Goal: Task Accomplishment & Management: Manage account settings

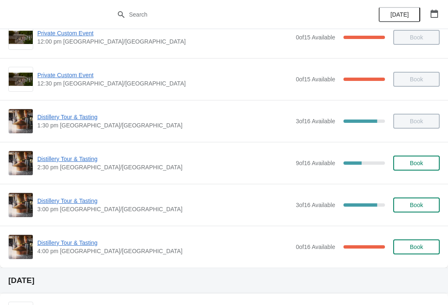
scroll to position [133, 0]
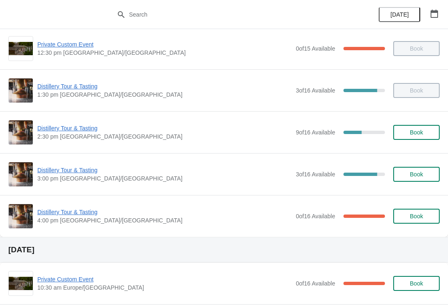
click at [61, 173] on span "Distillery Tour & Tasting" at bounding box center [164, 170] width 254 height 8
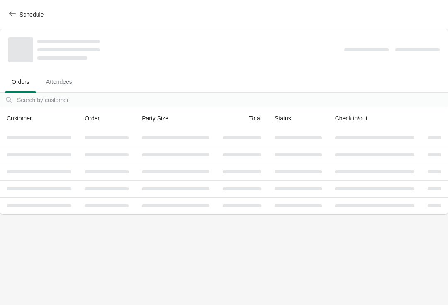
scroll to position [0, 0]
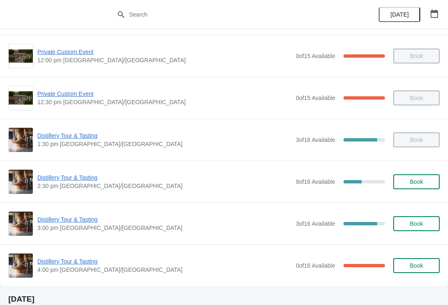
scroll to position [85, 0]
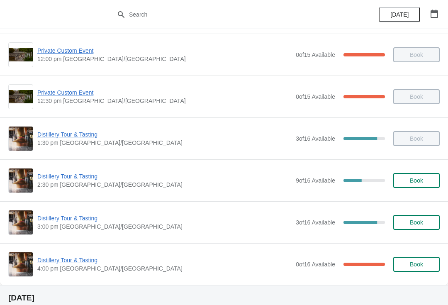
click at [74, 217] on span "Distillery Tour & Tasting" at bounding box center [164, 218] width 254 height 8
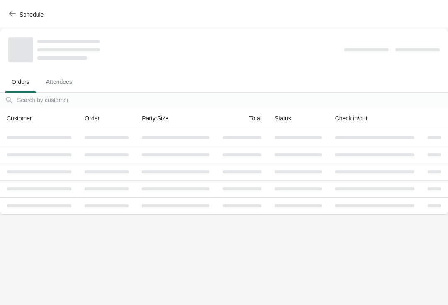
scroll to position [0, 0]
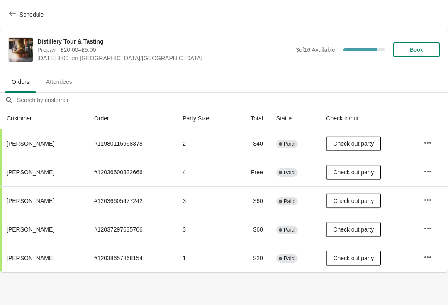
click at [14, 12] on icon "button" at bounding box center [12, 13] width 7 height 7
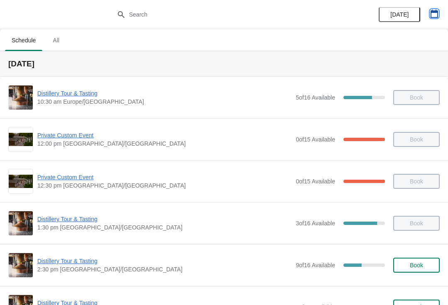
click at [436, 16] on icon "button" at bounding box center [434, 14] width 8 height 8
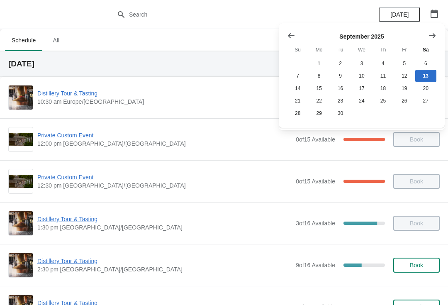
click at [432, 33] on icon "Show next month, October 2025" at bounding box center [432, 36] width 8 height 8
click at [431, 31] on button "Show next month, November 2025" at bounding box center [432, 35] width 15 height 15
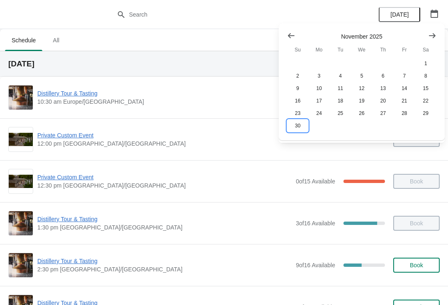
click at [295, 121] on button "30" at bounding box center [297, 125] width 21 height 12
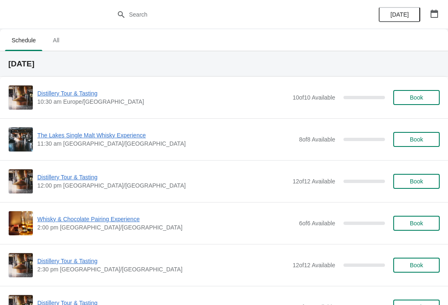
click at [73, 93] on span "Distillery Tour & Tasting" at bounding box center [162, 93] width 251 height 8
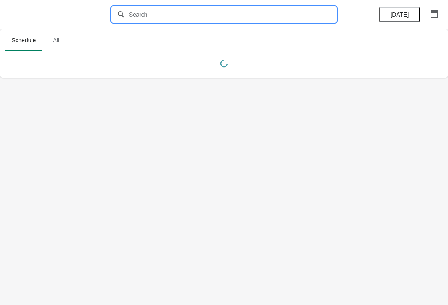
click at [156, 13] on input "text" at bounding box center [232, 14] width 207 height 15
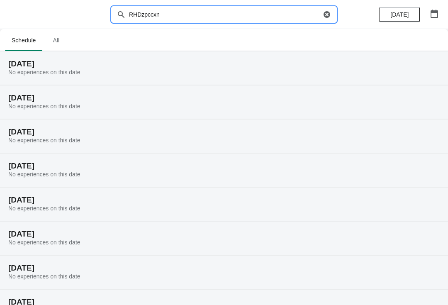
type input "RHDzpccxn"
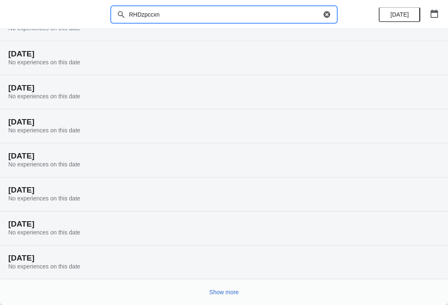
scroll to position [44, 0]
click at [434, 16] on icon "button" at bounding box center [434, 14] width 8 height 8
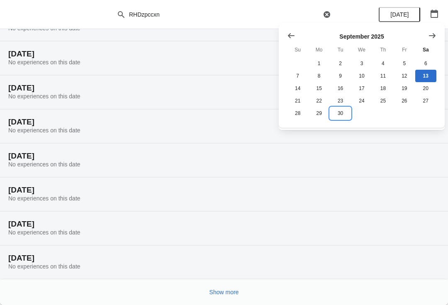
click at [341, 118] on button "30" at bounding box center [340, 113] width 21 height 12
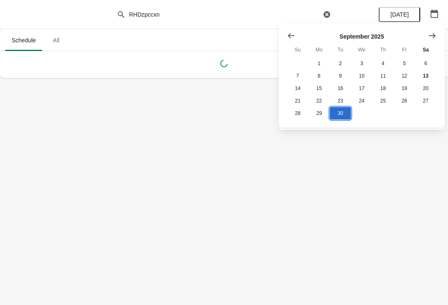
scroll to position [0, 0]
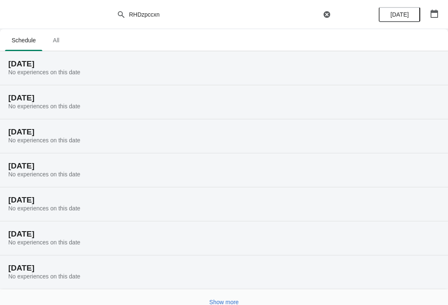
click at [431, 15] on icon "button" at bounding box center [434, 14] width 8 height 8
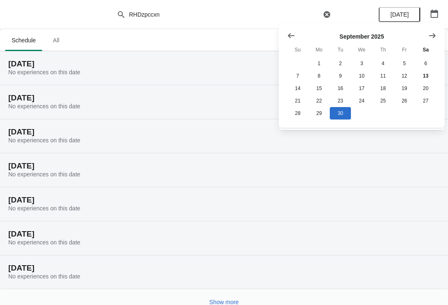
click at [432, 33] on icon "Show next month, October 2025" at bounding box center [432, 36] width 8 height 8
click at [433, 35] on icon "Show next month, November 2025" at bounding box center [432, 36] width 8 height 8
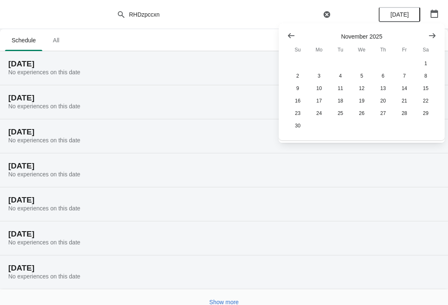
click at [435, 34] on icon "Show next month, December 2025" at bounding box center [432, 36] width 8 height 8
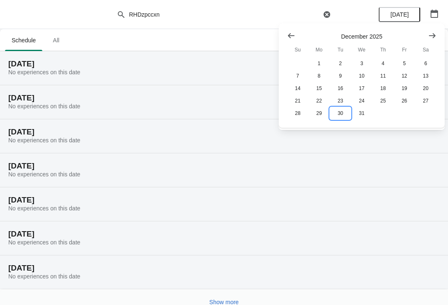
click at [338, 116] on button "30" at bounding box center [340, 113] width 21 height 12
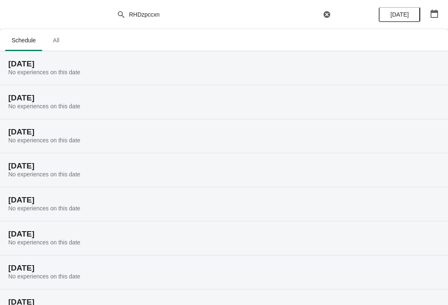
click at [436, 15] on icon "button" at bounding box center [434, 14] width 8 height 8
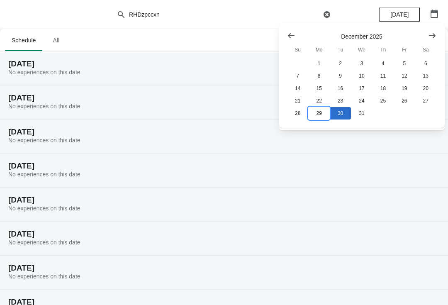
click at [319, 112] on button "29" at bounding box center [318, 113] width 21 height 12
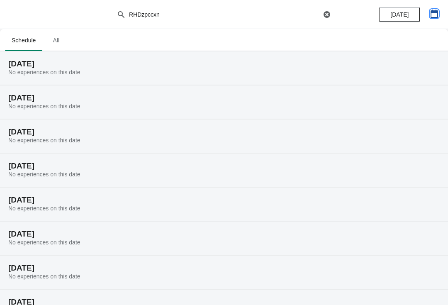
click at [436, 13] on icon "button" at bounding box center [434, 14] width 8 height 8
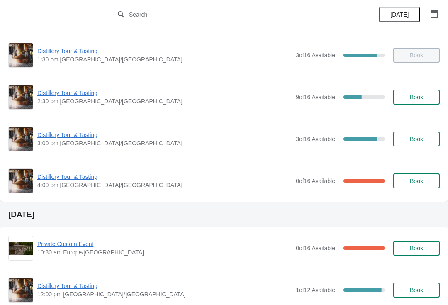
scroll to position [168, 0]
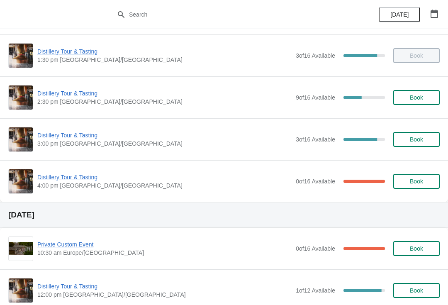
click at [71, 178] on span "Distillery Tour & Tasting" at bounding box center [164, 177] width 254 height 8
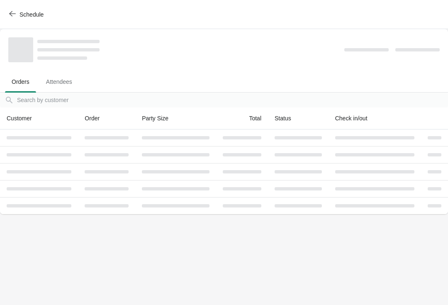
scroll to position [0, 0]
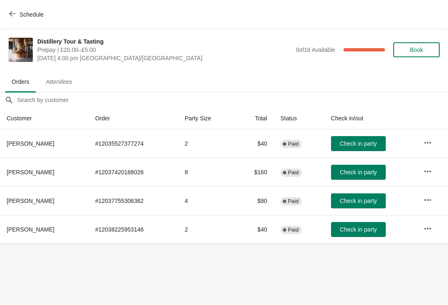
click at [421, 49] on span "Book" at bounding box center [416, 49] width 13 height 7
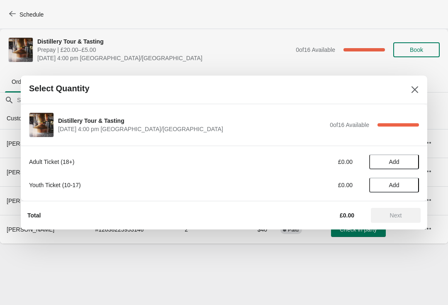
click at [402, 156] on button "Add" at bounding box center [394, 161] width 50 height 15
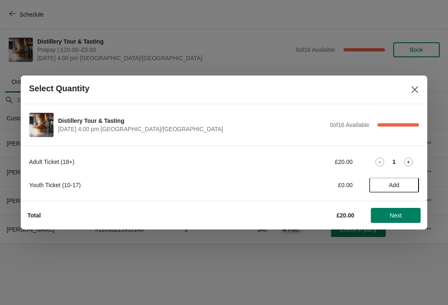
click at [407, 155] on div "Adult Ticket (18+) £20.00 1" at bounding box center [224, 161] width 390 height 15
click at [405, 158] on icon at bounding box center [408, 162] width 9 height 9
click at [400, 215] on span "Next" at bounding box center [396, 215] width 12 height 7
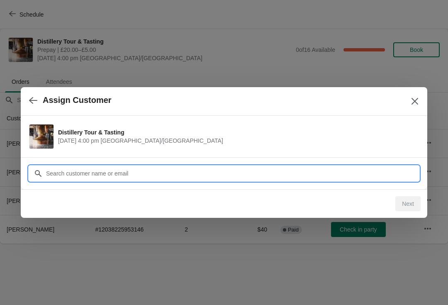
click at [145, 166] on input "Customer" at bounding box center [232, 173] width 373 height 15
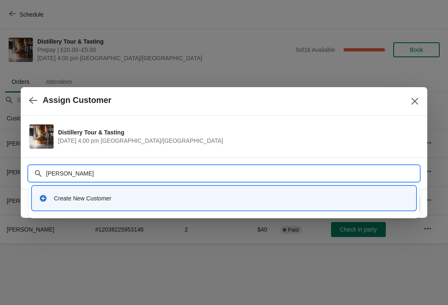
type input "[PERSON_NAME]"
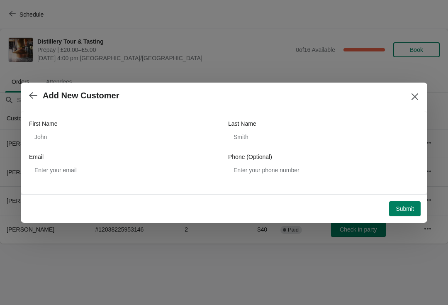
click at [414, 94] on icon "Close" at bounding box center [415, 97] width 8 height 8
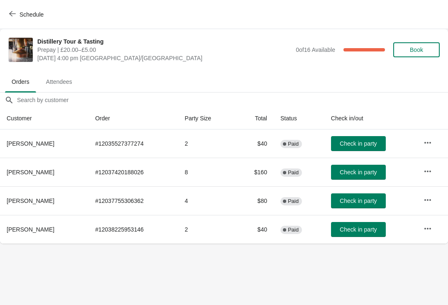
click at [7, 17] on button "Schedule" at bounding box center [27, 14] width 46 height 15
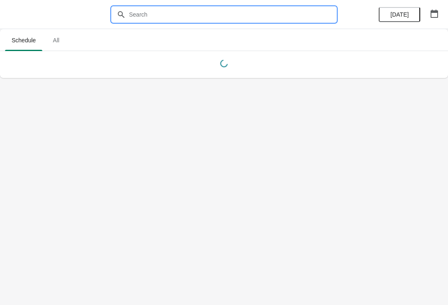
click at [164, 10] on input "text" at bounding box center [232, 14] width 207 height 15
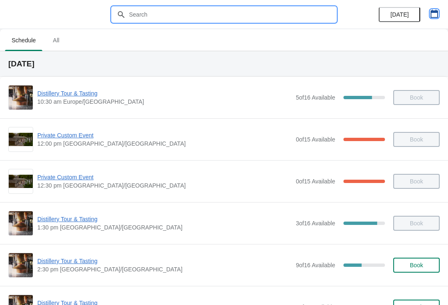
click at [434, 15] on icon "button" at bounding box center [434, 14] width 8 height 8
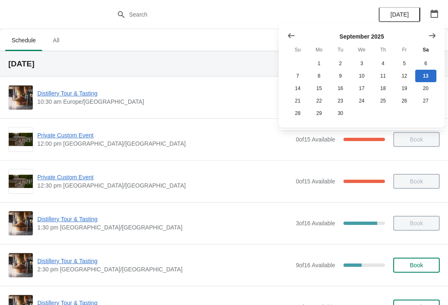
click at [174, 4] on div at bounding box center [224, 14] width 448 height 29
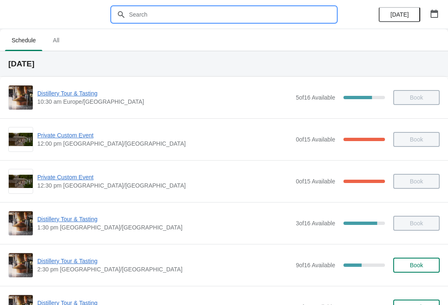
click at [170, 19] on input "text" at bounding box center [232, 14] width 207 height 15
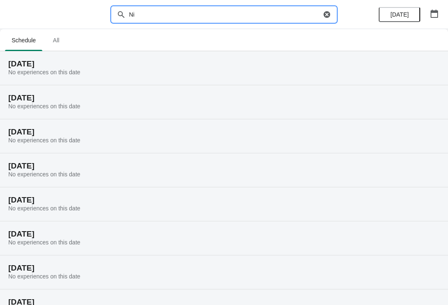
type input "N"
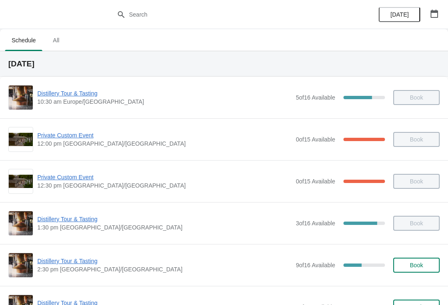
click at [438, 7] on button "button" at bounding box center [434, 13] width 15 height 15
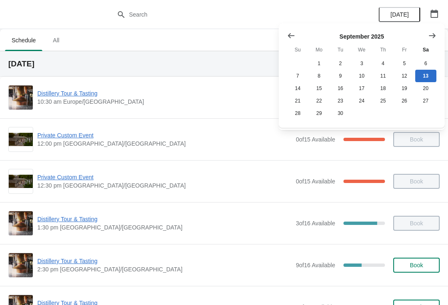
click at [432, 34] on icon "Show next month, October 2025" at bounding box center [432, 36] width 8 height 8
click at [430, 37] on icon "Show next month, November 2025" at bounding box center [432, 36] width 8 height 8
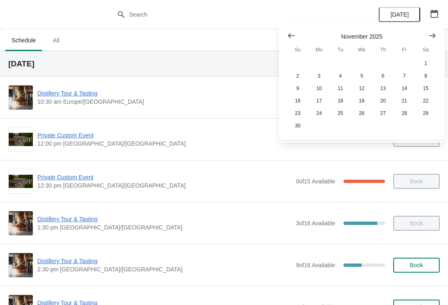
click at [428, 39] on icon "Show next month, December 2025" at bounding box center [432, 36] width 8 height 8
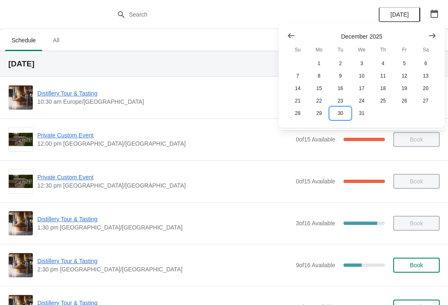
click at [350, 116] on button "30" at bounding box center [340, 113] width 21 height 12
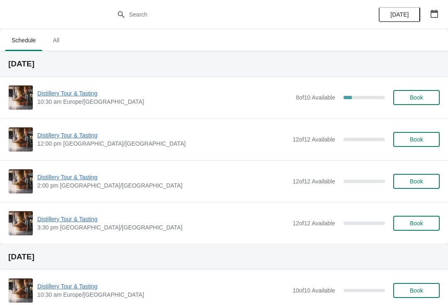
click at [61, 97] on span "Distillery Tour & Tasting" at bounding box center [164, 93] width 254 height 8
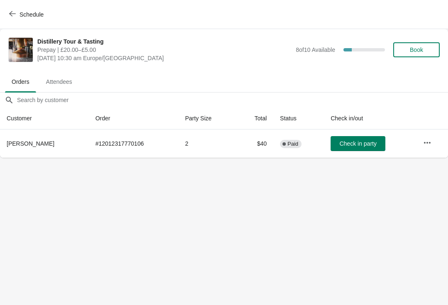
click at [349, 145] on span "Check in party" at bounding box center [357, 143] width 37 height 7
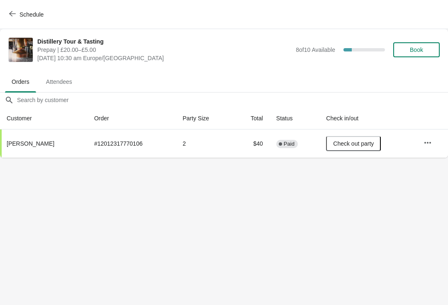
click at [349, 144] on span "Check out party" at bounding box center [353, 143] width 41 height 7
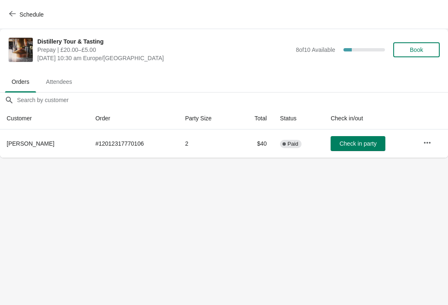
click at [428, 141] on icon "button" at bounding box center [427, 143] width 8 height 8
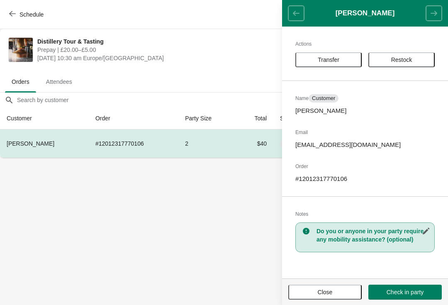
click at [329, 52] on button "Transfer" at bounding box center [328, 59] width 66 height 15
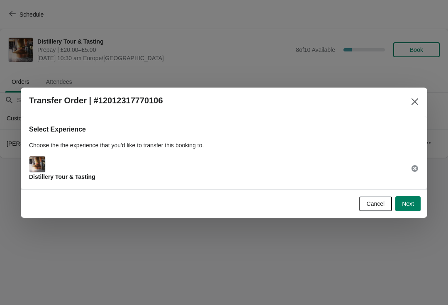
click at [408, 200] on span "Next" at bounding box center [408, 203] width 12 height 7
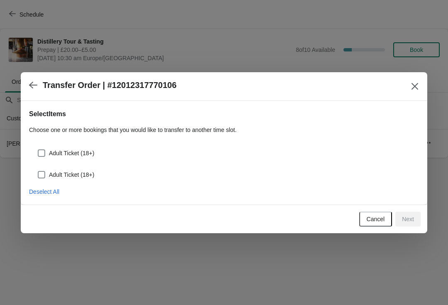
click at [36, 153] on div "Adult Ticket (18+)" at bounding box center [224, 150] width 390 height 18
click at [43, 151] on span at bounding box center [41, 152] width 7 height 7
click at [38, 150] on input "Adult Ticket (18+)" at bounding box center [38, 149] width 0 height 0
checkbox input "true"
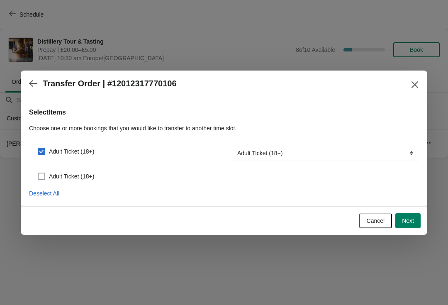
click at [47, 174] on label "Adult Ticket (18+)" at bounding box center [65, 177] width 57 height 12
click at [38, 173] on input "Adult Ticket (18+)" at bounding box center [38, 173] width 0 height 0
checkbox input "true"
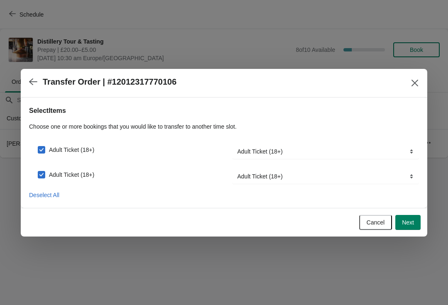
click at [412, 220] on span "Next" at bounding box center [408, 222] width 12 height 7
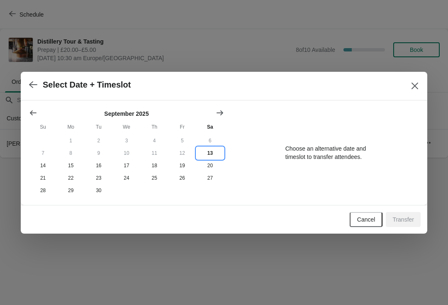
click at [211, 151] on button "13" at bounding box center [210, 153] width 28 height 12
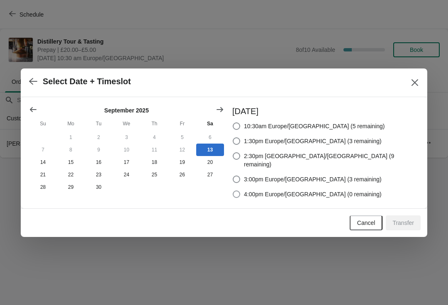
click at [240, 190] on span at bounding box center [236, 193] width 7 height 7
click at [233, 190] on input "4:00pm Europe/London (0 remaining)" at bounding box center [233, 190] width 0 height 0
radio input "true"
click at [406, 223] on span "Transfer" at bounding box center [403, 222] width 22 height 7
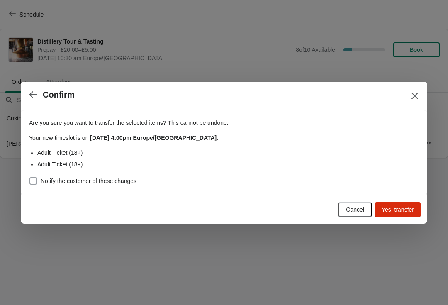
click at [36, 177] on span at bounding box center [32, 180] width 7 height 7
click at [30, 177] on input "Notify the customer of these changes" at bounding box center [29, 177] width 0 height 0
checkbox input "true"
click at [405, 205] on button "Yes, transfer" at bounding box center [398, 209] width 46 height 15
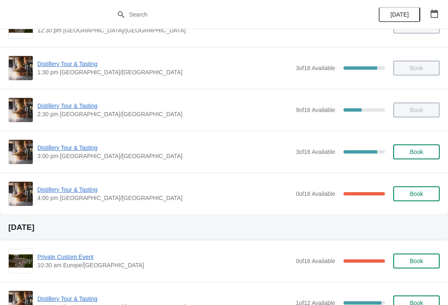
scroll to position [158, 0]
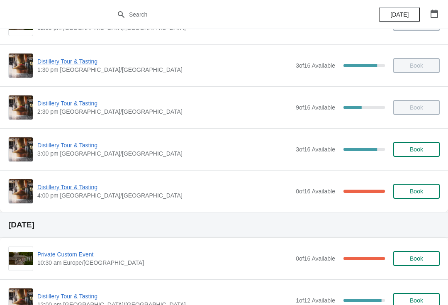
click at [71, 190] on span "Distillery Tour & Tasting" at bounding box center [164, 187] width 254 height 8
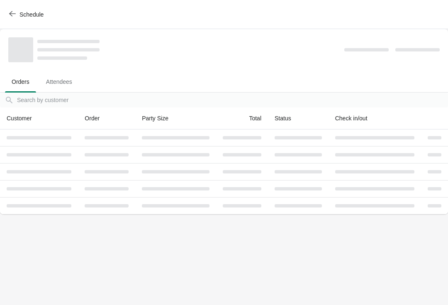
scroll to position [0, 0]
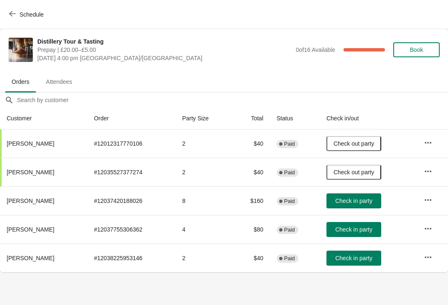
click at [348, 260] on span "Check in party" at bounding box center [353, 258] width 37 height 7
